Goal: Understand process/instructions: Learn how to perform a task or action

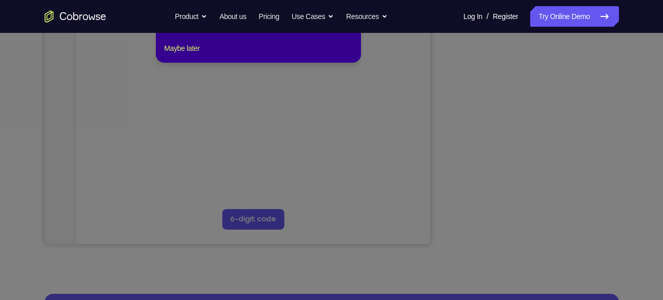
scroll to position [234, 0]
click at [534, 223] on icon at bounding box center [335, 132] width 671 height 336
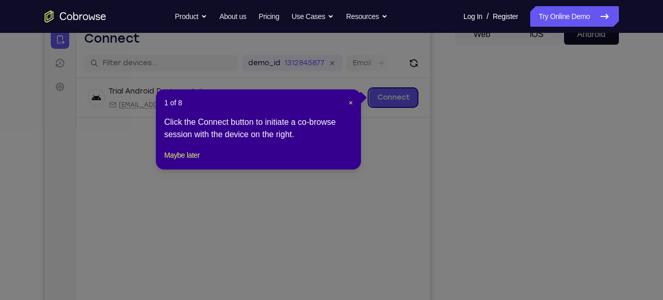
scroll to position [201, 0]
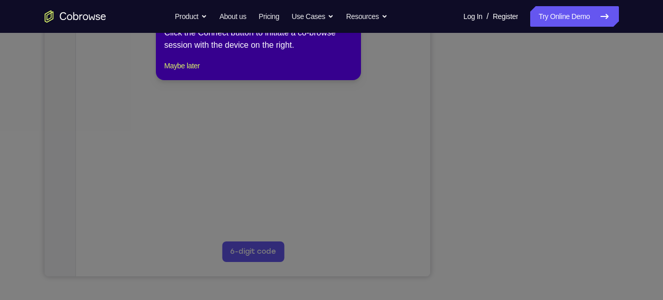
click at [496, 257] on icon at bounding box center [335, 147] width 671 height 303
drag, startPoint x: 521, startPoint y: 181, endPoint x: 551, endPoint y: 103, distance: 82.8
click at [551, 103] on icon at bounding box center [335, 147] width 671 height 303
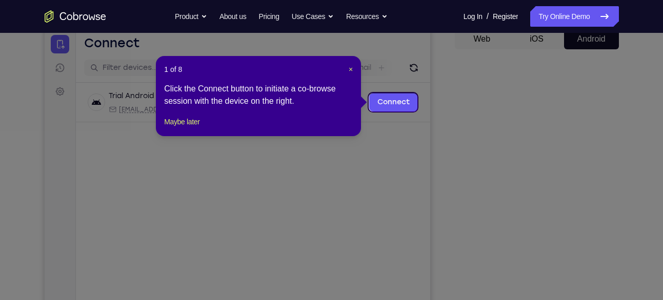
scroll to position [104, 0]
click at [353, 66] on span "×" at bounding box center [351, 70] width 4 height 8
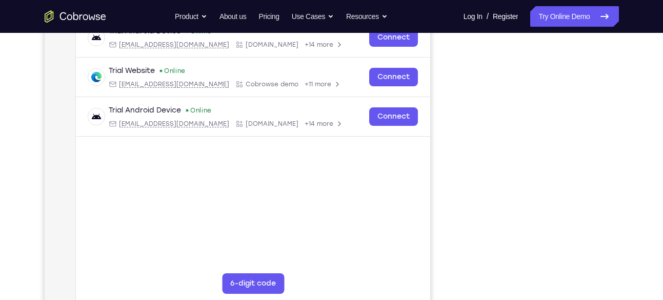
scroll to position [170, 0]
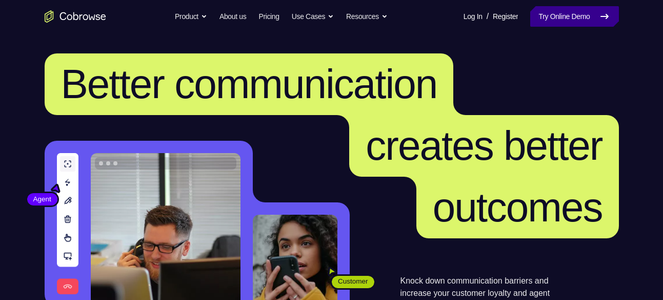
click at [603, 17] on icon at bounding box center [605, 16] width 12 height 12
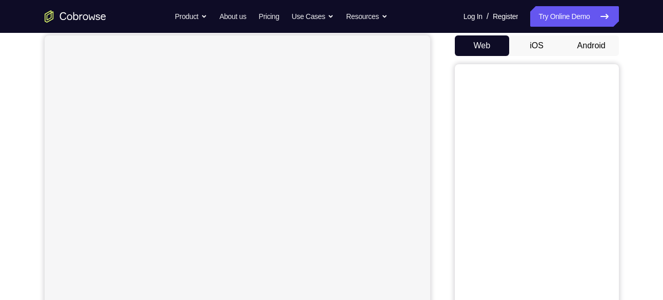
scroll to position [99, 0]
click at [596, 42] on button "Android" at bounding box center [591, 44] width 55 height 21
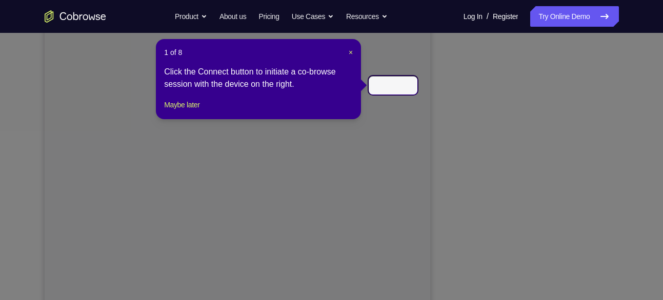
scroll to position [120, 0]
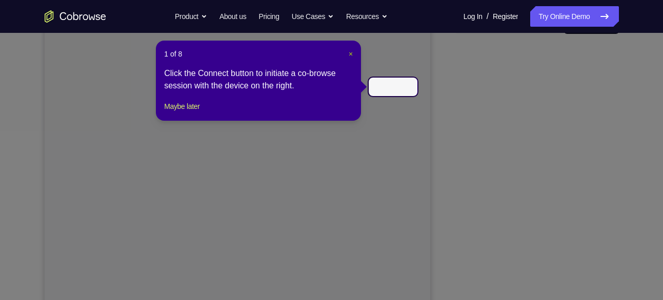
click at [350, 52] on span "×" at bounding box center [351, 54] width 4 height 8
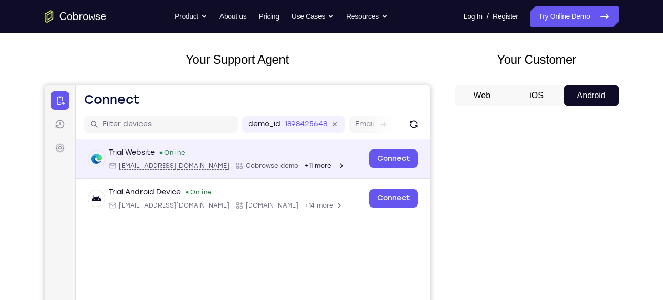
scroll to position [0, 0]
